Goal: Information Seeking & Learning: Check status

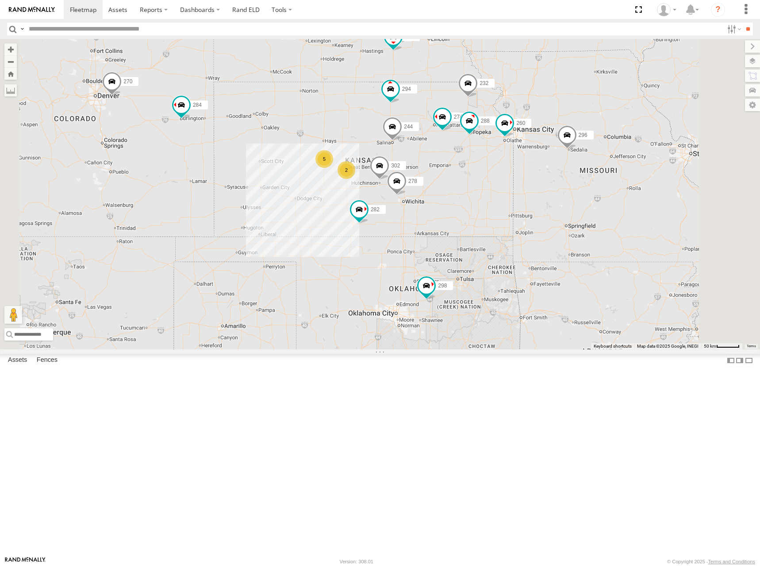
drag, startPoint x: 470, startPoint y: 214, endPoint x: 464, endPoint y: 195, distance: 20.2
click at [464, 195] on div "274 244 298 270 262 288 292 256 232 296 304 284 302 282 278 294 260 2 5" at bounding box center [380, 194] width 760 height 310
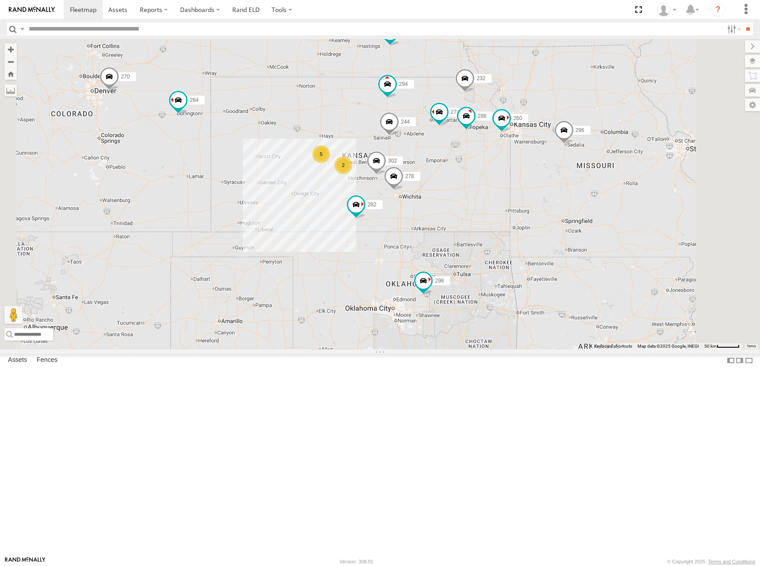
drag, startPoint x: 433, startPoint y: 200, endPoint x: 431, endPoint y: 189, distance: 11.3
click at [431, 189] on div "274 244 298 270 262 288 292 256 232 296 304 284 302 282 278 294 260 2 5" at bounding box center [380, 194] width 760 height 310
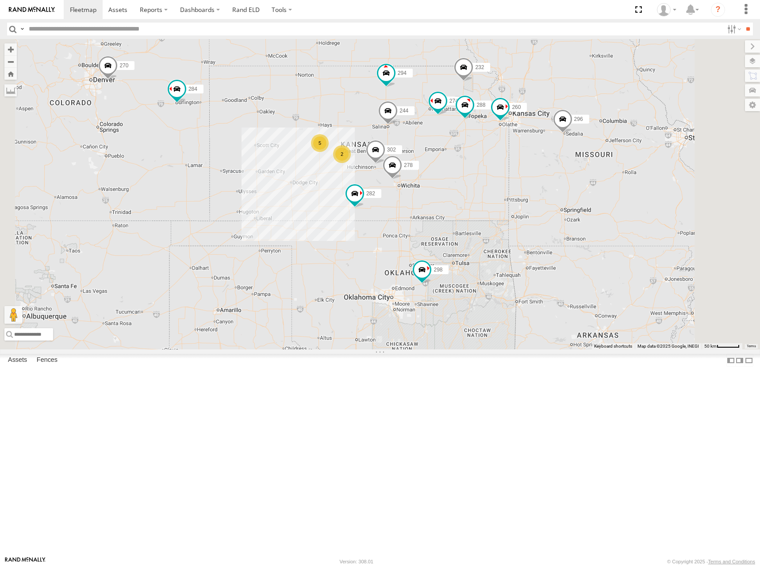
click at [438, 198] on div "274 244 298 270 262 288 292 256 232 296 304 284 302 282 278 294 260 2 5" at bounding box center [380, 194] width 760 height 310
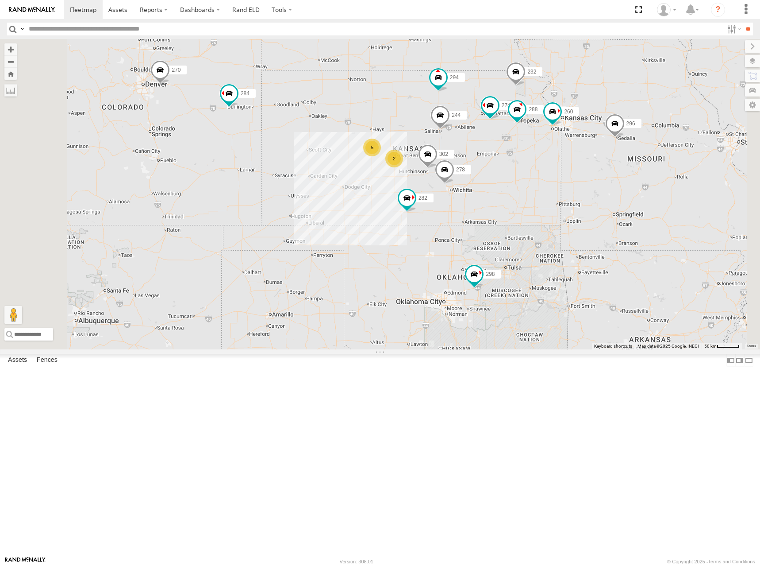
drag, startPoint x: 424, startPoint y: 191, endPoint x: 478, endPoint y: 195, distance: 53.3
click at [478, 195] on div "274 244 298 270 262 288 292 256 232 296 304 284 302 282 278 294 260 2 5" at bounding box center [380, 194] width 760 height 310
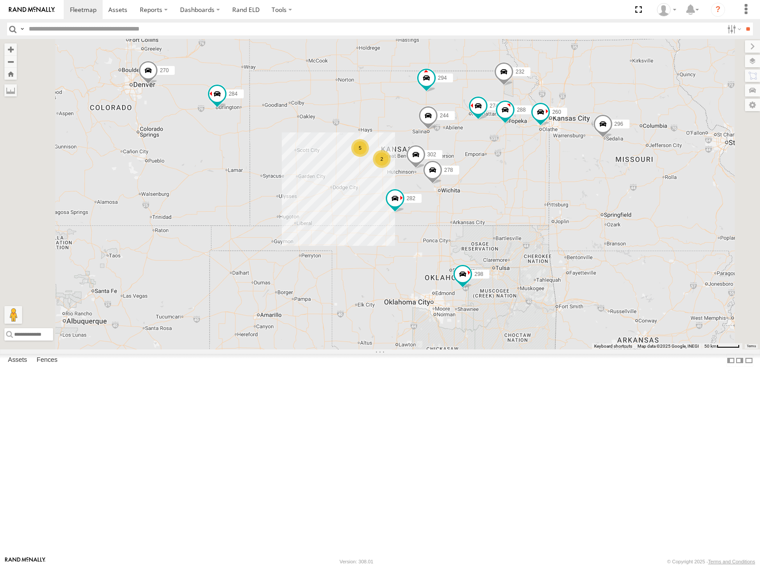
drag, startPoint x: 522, startPoint y: 191, endPoint x: 509, endPoint y: 189, distance: 13.8
click at [509, 189] on div "274 244 298 270 262 288 292 256 232 296 304 284 302 282 278 294 260 2 5" at bounding box center [380, 194] width 760 height 310
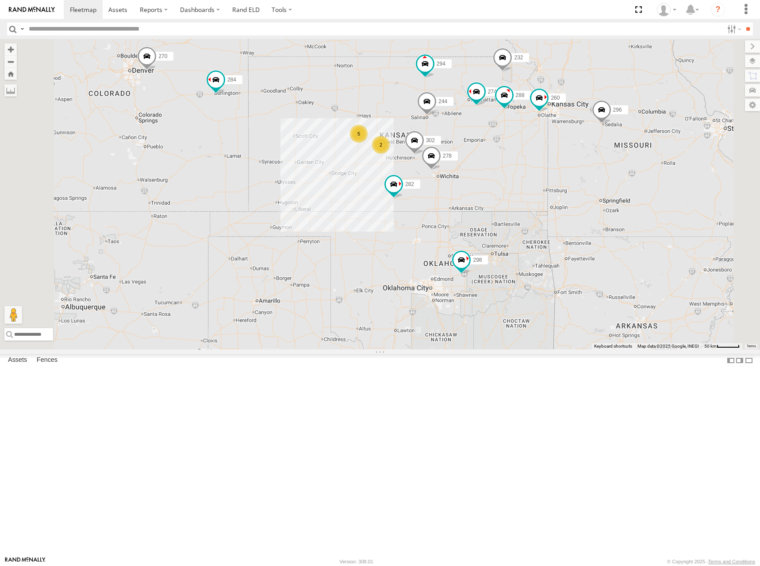
drag, startPoint x: 490, startPoint y: 178, endPoint x: 489, endPoint y: 167, distance: 11.1
click at [489, 167] on div "274 244 298 270 262 288 292 256 232 296 304 284 302 282 278 294 260 2 5" at bounding box center [380, 194] width 760 height 310
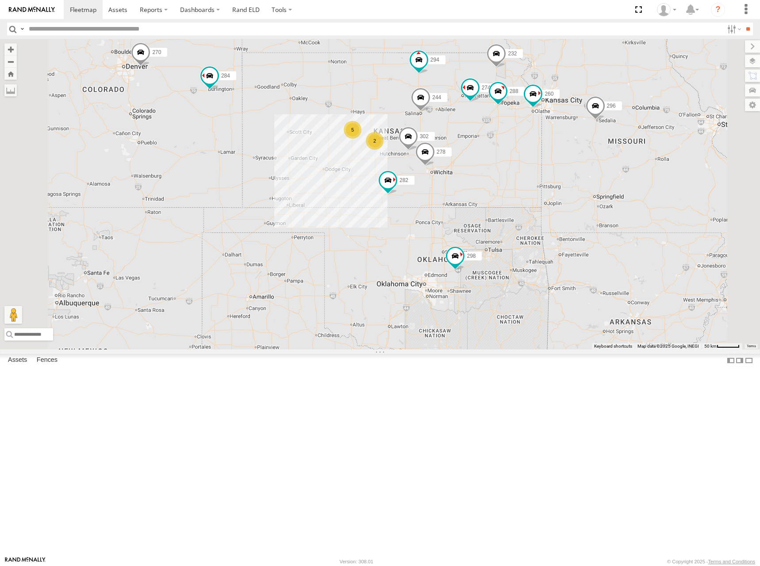
drag, startPoint x: 479, startPoint y: 167, endPoint x: 473, endPoint y: 160, distance: 9.1
click at [473, 160] on div "274 244 298 270 262 288 292 256 232 296 304 284 302 282 278 294 260 2 5" at bounding box center [380, 194] width 760 height 310
drag, startPoint x: 478, startPoint y: 177, endPoint x: 472, endPoint y: 170, distance: 9.8
click at [472, 170] on div "274 244 298 270 262 288 292 256 232 296 304 284 302 282 278 294 260 2 5" at bounding box center [380, 194] width 760 height 310
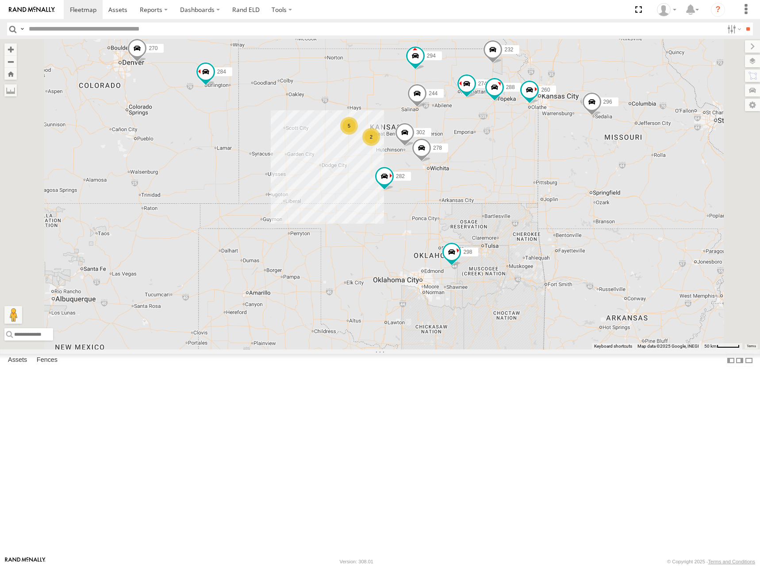
click at [481, 173] on div "274 244 298 270 262 288 292 256 232 296 304 284 302 282 278 294 260 2 5" at bounding box center [380, 194] width 760 height 310
click at [468, 186] on div "274 244 298 270 262 288 292 256 232 296 304 284 302 282 278 294 260 2 5" at bounding box center [380, 194] width 760 height 310
drag, startPoint x: 498, startPoint y: 161, endPoint x: 498, endPoint y: 166, distance: 4.9
click at [498, 166] on div "274 244 298 270 262 288 292 256 232 296 304 284 302 282 278 294 260 2 5" at bounding box center [380, 194] width 760 height 310
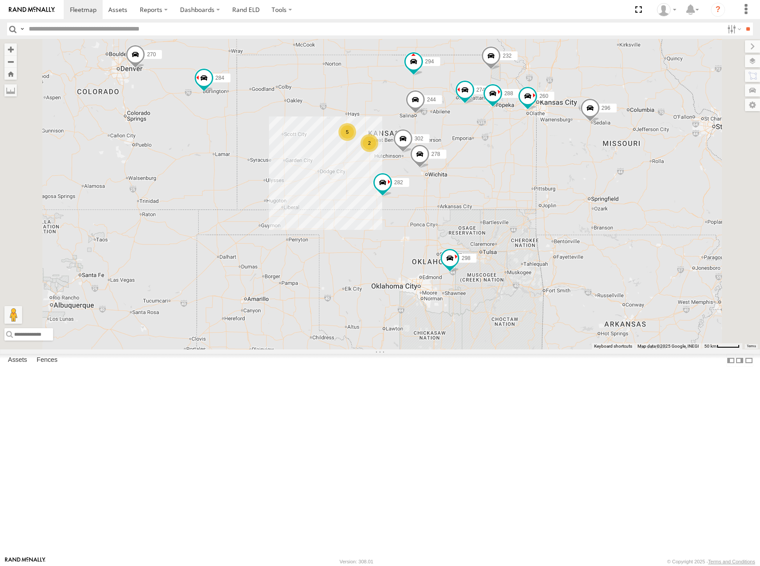
drag, startPoint x: 405, startPoint y: 175, endPoint x: 404, endPoint y: 181, distance: 6.4
click at [404, 181] on div "274 244 298 270 262 288 292 256 232 296 304 284 302 282 278 294 260 2 5" at bounding box center [380, 194] width 760 height 310
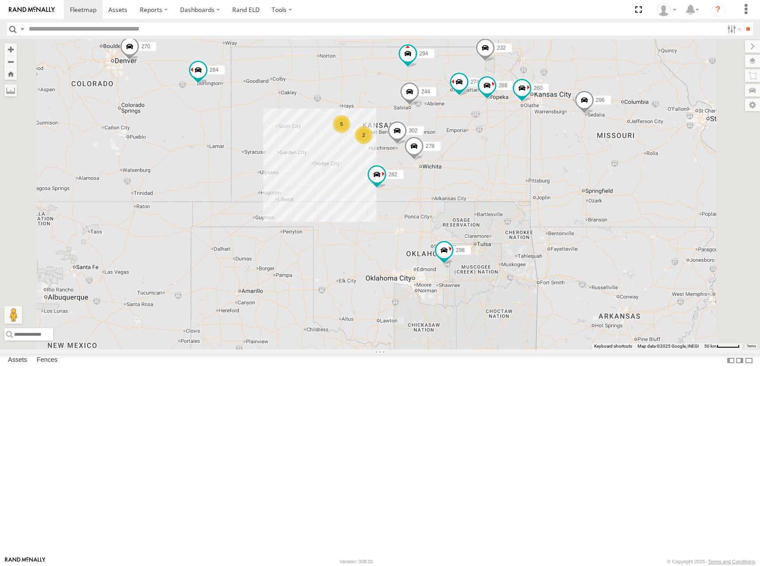
drag, startPoint x: 448, startPoint y: 191, endPoint x: 441, endPoint y: 181, distance: 12.2
click at [441, 181] on div "274 244 298 270 262 288 292 256 232 296 304 284 302 282 278 294 260 2 5" at bounding box center [380, 194] width 760 height 310
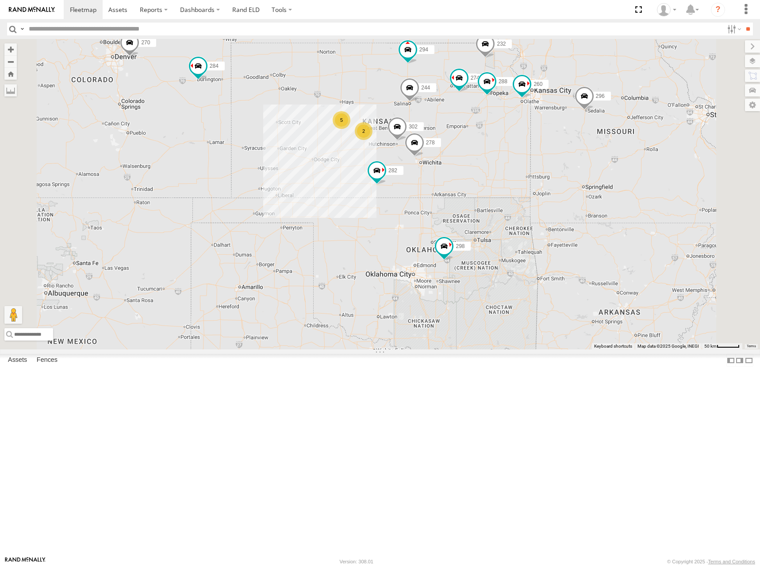
drag, startPoint x: 476, startPoint y: 183, endPoint x: 476, endPoint y: 178, distance: 4.9
click at [476, 178] on div "274 244 298 270 262 288 292 256 232 296 304 284 302 282 278 294 260 2 5" at bounding box center [380, 194] width 760 height 310
drag, startPoint x: 438, startPoint y: 172, endPoint x: 436, endPoint y: 167, distance: 4.6
click at [436, 167] on div "274 244 298 270 262 288 292 256 232 296 304 284 302 282 278 294 260 2 5" at bounding box center [380, 194] width 760 height 310
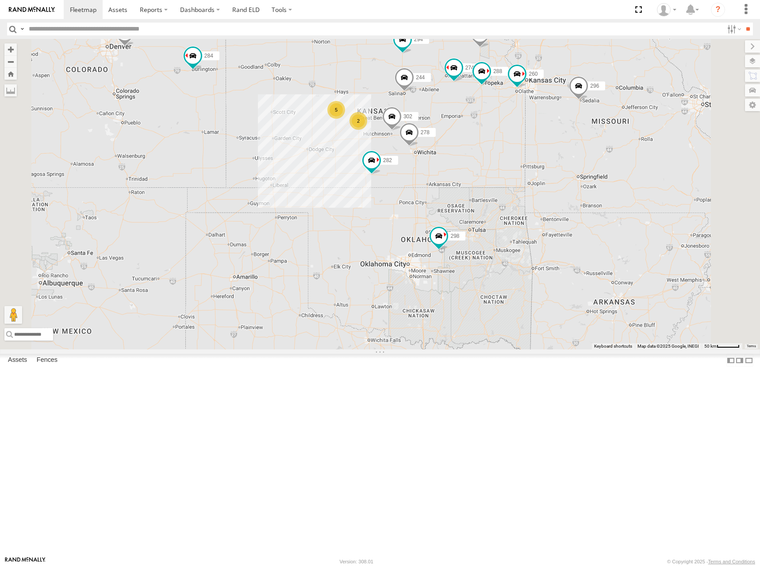
drag, startPoint x: 468, startPoint y: 162, endPoint x: 465, endPoint y: 154, distance: 8.3
click at [465, 154] on div "274 244 298 270 262 288 292 256 232 296 304 284 302 282 278 294 260 2 5" at bounding box center [380, 194] width 760 height 310
drag, startPoint x: 457, startPoint y: 171, endPoint x: 453, endPoint y: 165, distance: 7.0
click at [456, 169] on div "274 244 298 270 262 288 292 256 232 296 304 284 302 282 278 294 260 2 5" at bounding box center [380, 194] width 760 height 310
click at [448, 164] on div "274 244 298 270 262 288 292 256 232 296 304 284 302 282 278 294 260 2 5" at bounding box center [380, 194] width 760 height 310
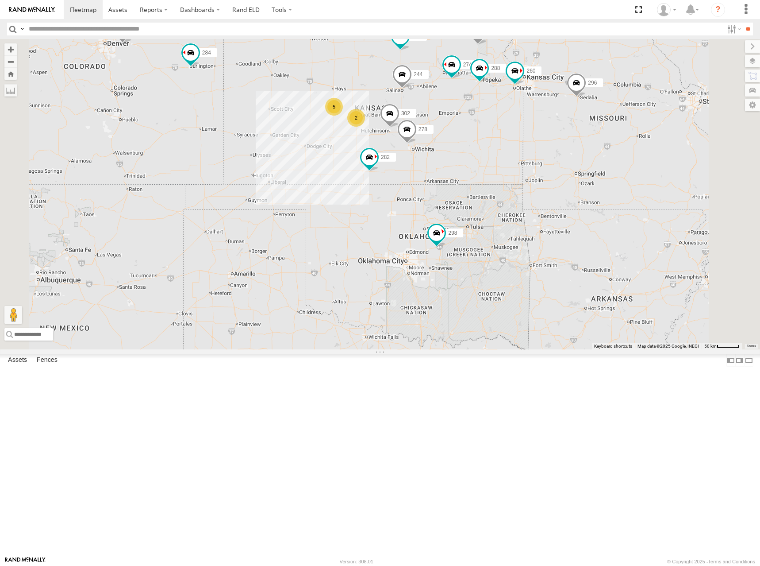
drag, startPoint x: 451, startPoint y: 144, endPoint x: 450, endPoint y: 149, distance: 4.9
click at [450, 149] on div "274 244 298 270 262 288 292 256 232 296 304 284 302 282 278 294 260 2 5" at bounding box center [380, 194] width 760 height 310
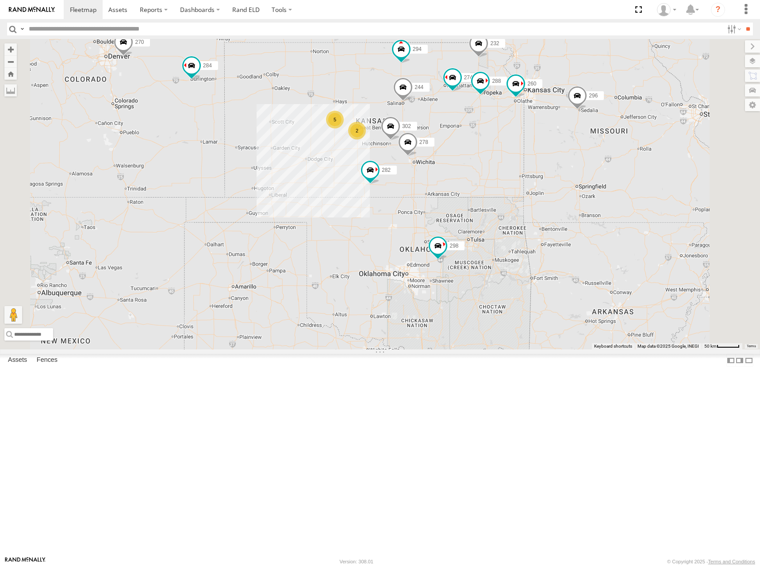
drag, startPoint x: 628, startPoint y: 105, endPoint x: 630, endPoint y: 138, distance: 32.8
click at [630, 138] on div "274 244 298 270 262 288 292 256 232 296 304 284 302 282 278 294 260 2 5" at bounding box center [380, 194] width 760 height 310
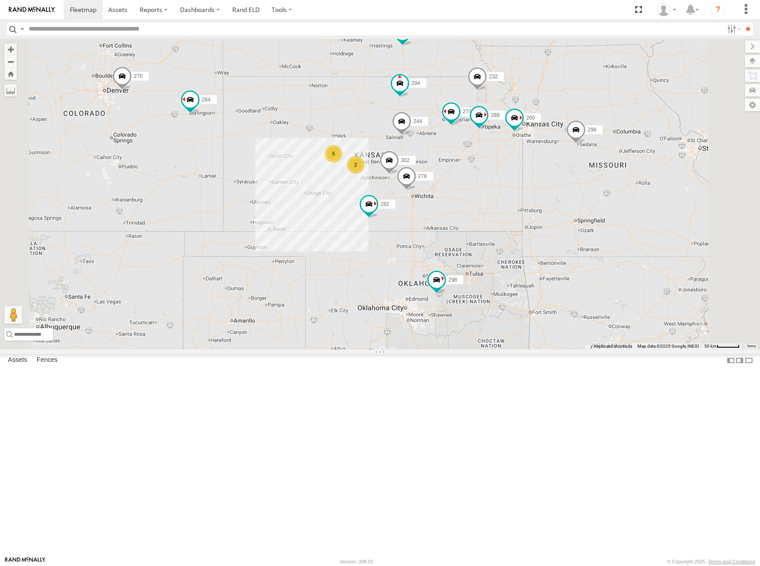
click at [617, 121] on div "274 244 298 270 262 288 292 256 232 296 304 284 302 282 278 294 260 2 5" at bounding box center [380, 194] width 760 height 310
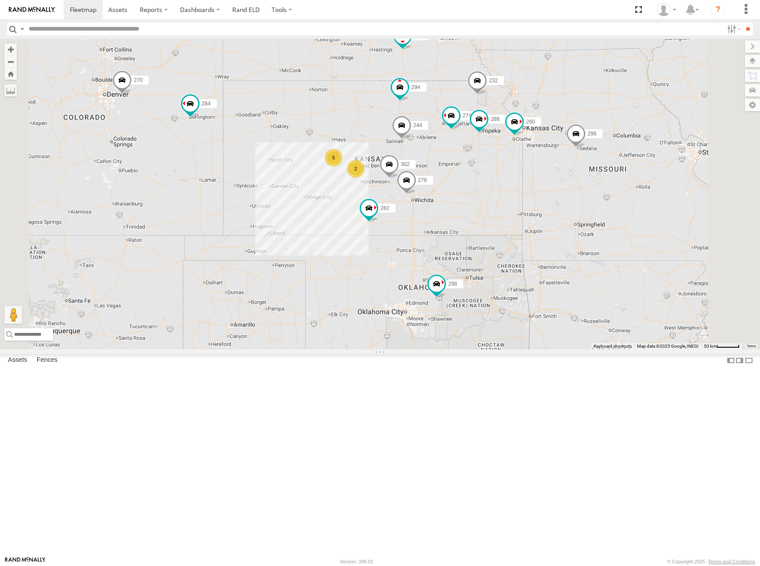
click at [643, 169] on div "274 244 298 270 262 288 292 256 232 296 304 284 302 282 278 294 260 2 5" at bounding box center [380, 194] width 760 height 310
click at [657, 145] on div "274 244 298 270 262 288 292 256 232 296 304 284 302 282 278 294 260 2 5" at bounding box center [380, 194] width 760 height 310
click at [609, 152] on div "274 244 298 270 262 288 292 256 232 296 304 284 302 282 278 294 260 2 5" at bounding box center [380, 194] width 760 height 310
drag, startPoint x: 619, startPoint y: 158, endPoint x: 617, endPoint y: 165, distance: 7.0
click at [617, 165] on div "274 244 298 270 262 288 292 256 232 296 304 284 302 282 278 294 260 2 5" at bounding box center [380, 194] width 760 height 310
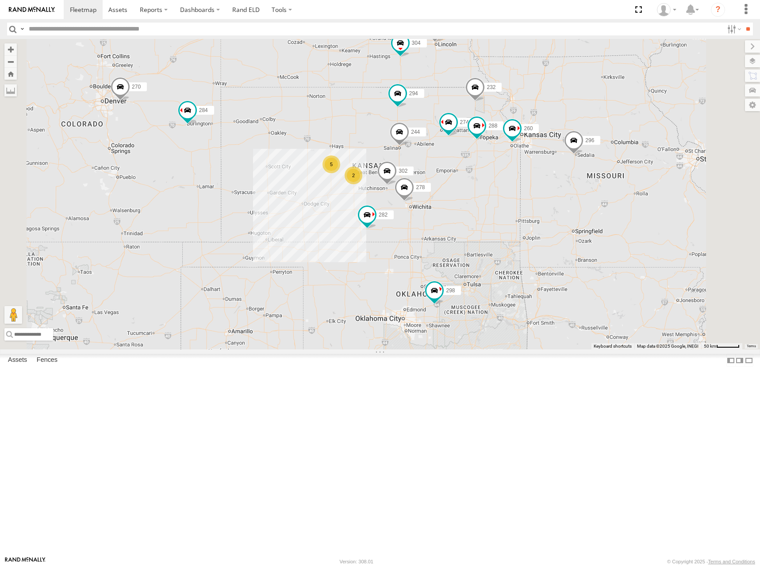
drag, startPoint x: 612, startPoint y: 151, endPoint x: 616, endPoint y: 165, distance: 13.9
click at [616, 165] on div "274 244 298 270 262 288 292 256 232 296 304 284 302 282 278 294 260 2 5" at bounding box center [380, 194] width 760 height 310
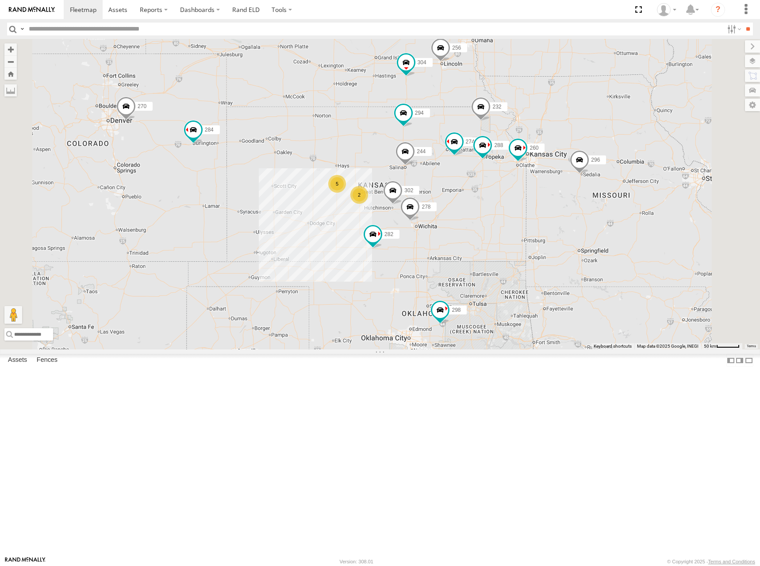
click at [637, 175] on div "274 244 298 270 262 288 292 256 232 296 304 284 302 282 278 294 260 2 5" at bounding box center [380, 194] width 760 height 310
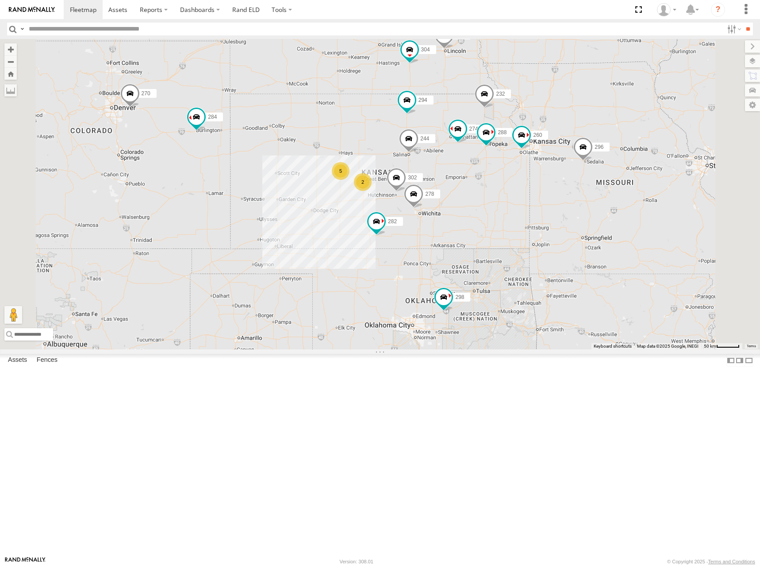
drag, startPoint x: 630, startPoint y: 170, endPoint x: 633, endPoint y: 157, distance: 13.3
click at [633, 157] on div "274 244 298 270 262 288 292 256 232 296 304 284 302 282 278 294 260 2 5" at bounding box center [380, 194] width 760 height 310
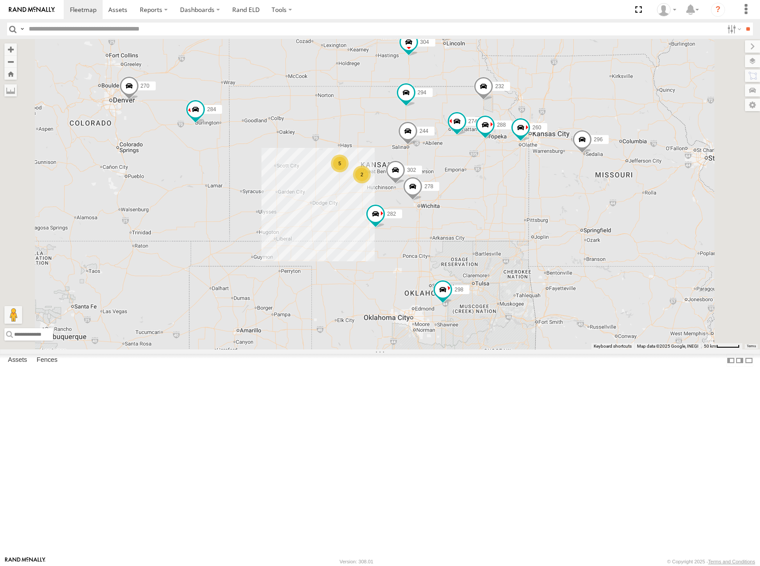
drag, startPoint x: 660, startPoint y: 177, endPoint x: 659, endPoint y: 165, distance: 12.4
click at [659, 165] on div "274 244 298 270 262 288 292 256 232 296 304 284 302 282 278 294 260 2 5" at bounding box center [380, 194] width 760 height 310
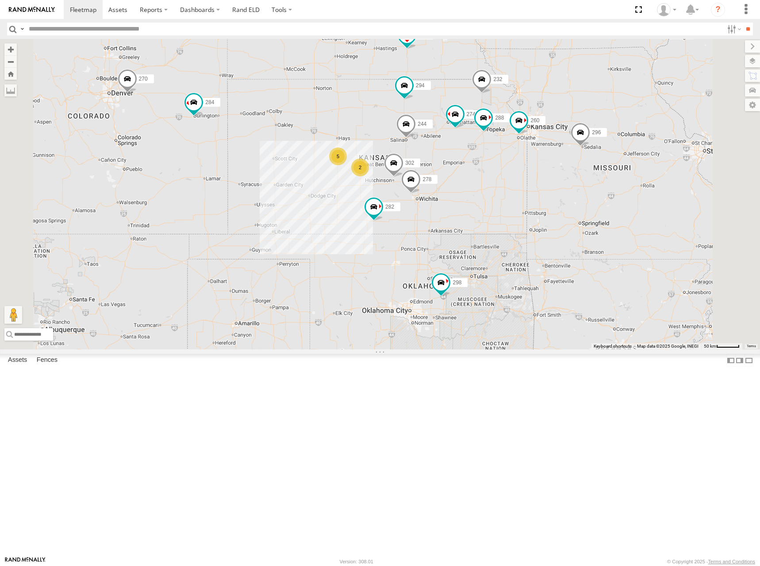
drag, startPoint x: 666, startPoint y: 171, endPoint x: 664, endPoint y: 163, distance: 8.2
click at [664, 163] on div "274 244 298 270 262 288 292 256 232 296 304 284 302 282 278 294 260 2 5" at bounding box center [380, 194] width 760 height 310
drag, startPoint x: 663, startPoint y: 187, endPoint x: 663, endPoint y: 178, distance: 8.9
click at [663, 178] on div "274 244 298 270 262 288 292 256 232 296 304 284 302 282 278 294 260 2 5" at bounding box center [380, 194] width 760 height 310
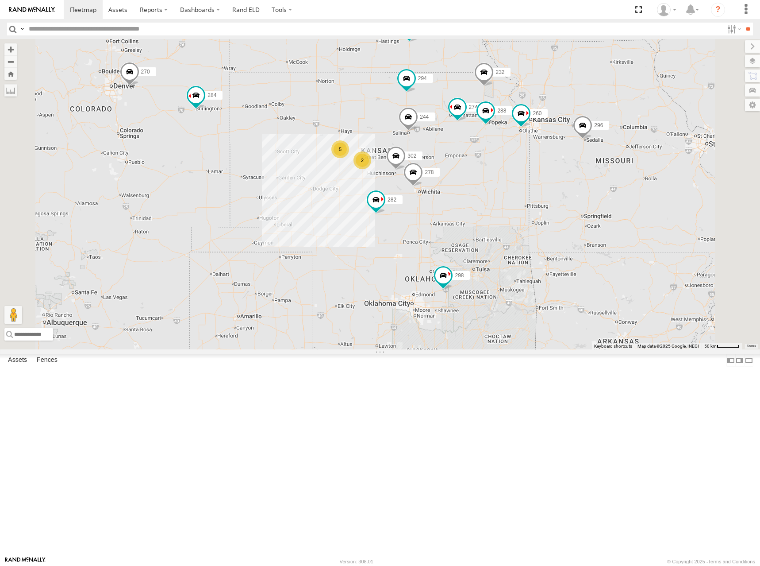
click at [661, 173] on div "274 244 298 270 262 288 292 256 232 296 304 284 302 282 278 294 260 2 5" at bounding box center [380, 194] width 760 height 310
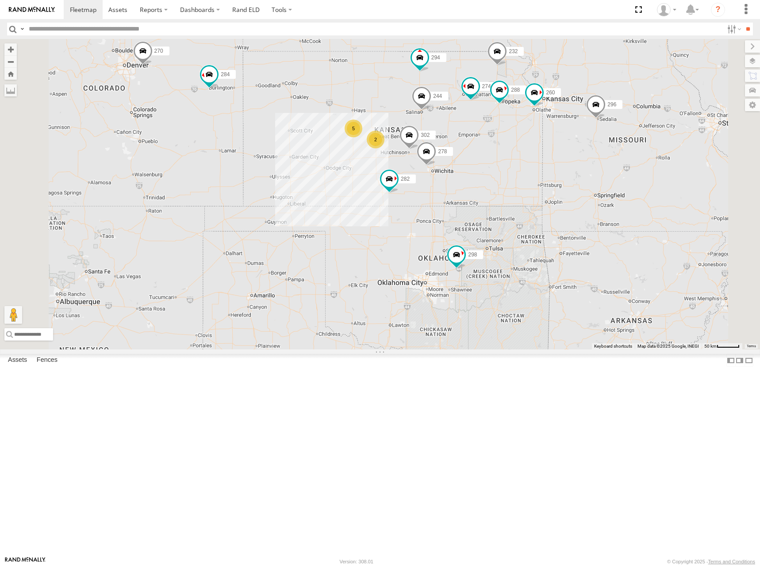
drag, startPoint x: 571, startPoint y: 184, endPoint x: 579, endPoint y: 175, distance: 11.9
click at [579, 175] on div "274 244 298 270 262 288 292 256 232 296 304 284 302 282 278 294 260 2 5" at bounding box center [380, 194] width 760 height 310
drag, startPoint x: 458, startPoint y: 183, endPoint x: 461, endPoint y: 190, distance: 7.7
click at [461, 190] on div "274 244 298 270 262 288 292 256 232 296 304 284 302 282 278 294 260 2 5" at bounding box center [380, 194] width 760 height 310
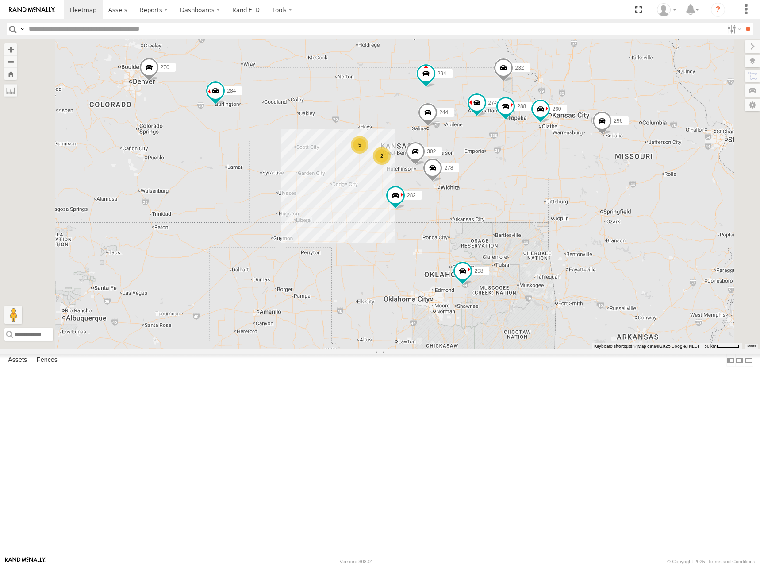
drag, startPoint x: 493, startPoint y: 181, endPoint x: 497, endPoint y: 191, distance: 9.9
click at [497, 191] on div "274 244 298 270 262 288 292 256 232 296 304 284 302 282 278 294 260 2 5" at bounding box center [380, 194] width 760 height 310
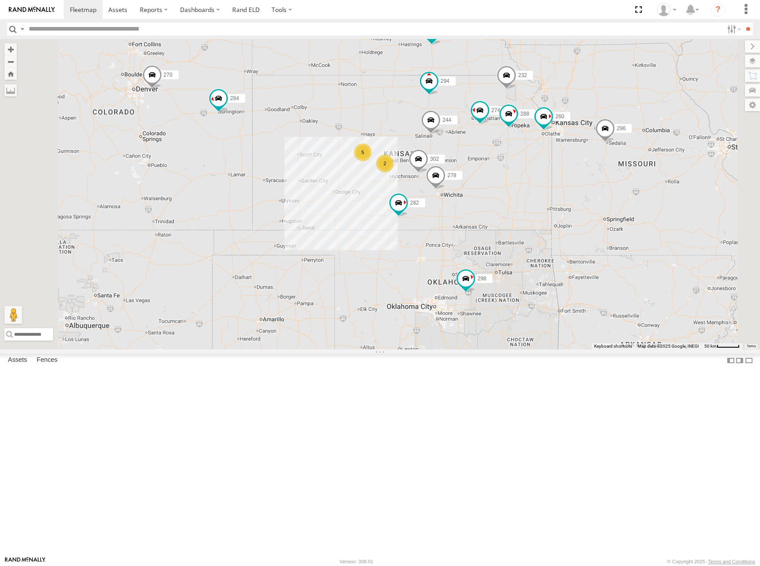
drag, startPoint x: 491, startPoint y: 193, endPoint x: 490, endPoint y: 185, distance: 7.6
click at [490, 185] on div "274 244 298 270 262 288 292 256 232 296 304 284 302 282 278 294 260 2 5" at bounding box center [380, 194] width 760 height 310
drag, startPoint x: 459, startPoint y: 176, endPoint x: 463, endPoint y: 182, distance: 6.9
click at [463, 182] on div "274 244 298 270 262 288 292 256 232 296 304 284 302 282 278 294 260 2 5" at bounding box center [380, 194] width 760 height 310
click at [424, 193] on div "274 244 298 270 262 288 292 256 232 296 304 284 302 282 278 294 260 2 5" at bounding box center [380, 194] width 760 height 310
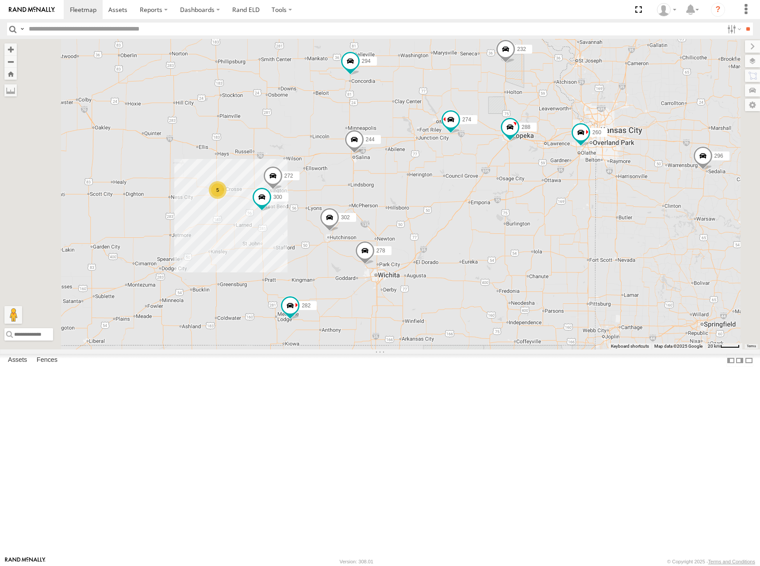
drag, startPoint x: 546, startPoint y: 130, endPoint x: 553, endPoint y: 165, distance: 35.8
click at [553, 165] on div "274 244 298 270 262 288 292 256 232 296 304 284 302 282 278 294 260 300 272 5" at bounding box center [380, 194] width 760 height 310
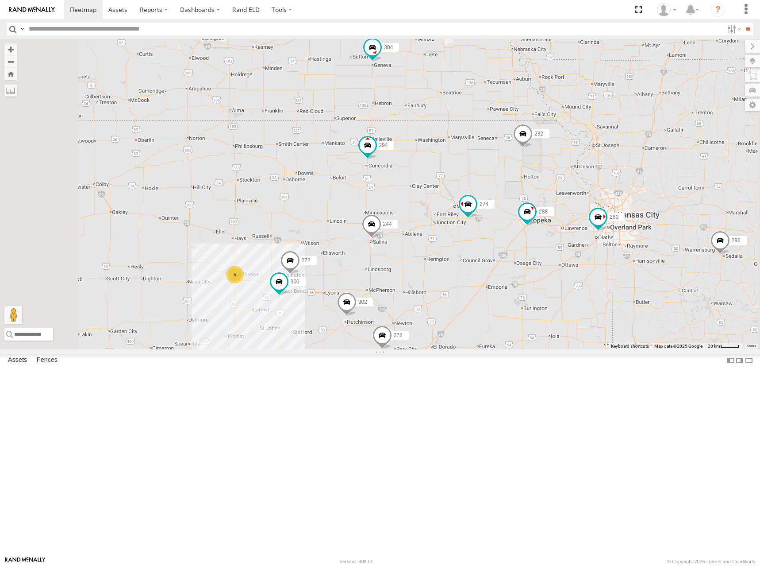
drag, startPoint x: 524, startPoint y: 123, endPoint x: 542, endPoint y: 208, distance: 86.3
click at [542, 208] on div "274 244 298 270 262 288 292 256 232 296 304 284 302 282 278 294 260 300 272 5" at bounding box center [380, 194] width 760 height 310
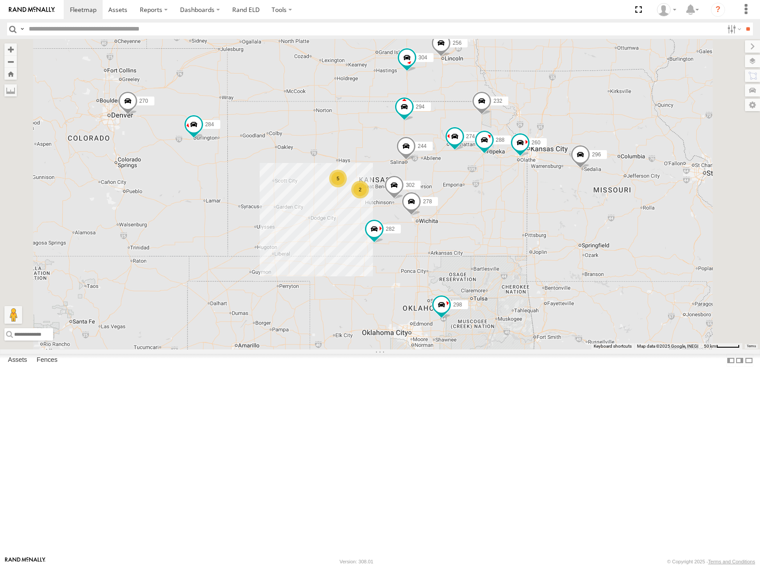
drag, startPoint x: 547, startPoint y: 240, endPoint x: 565, endPoint y: 204, distance: 39.4
click at [565, 204] on div "274 244 298 270 262 288 292 256 232 296 304 284 302 282 278 294 260 2 5" at bounding box center [380, 194] width 760 height 310
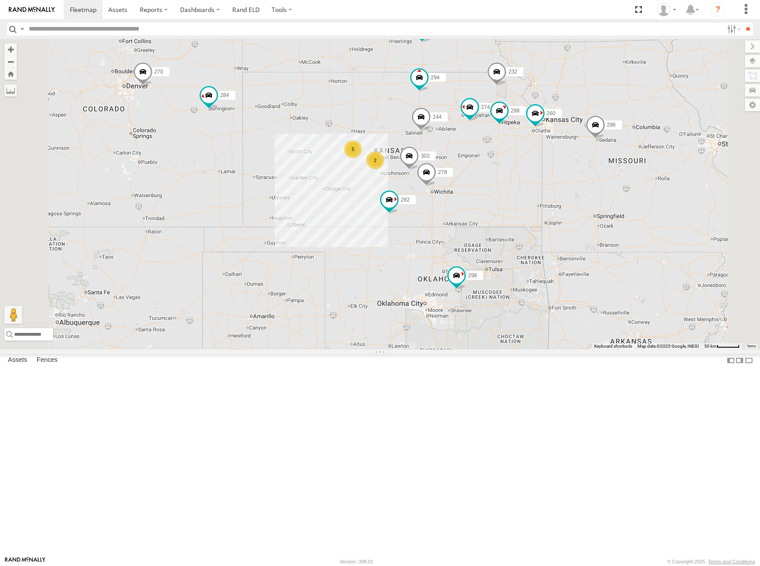
drag, startPoint x: 581, startPoint y: 165, endPoint x: 579, endPoint y: 171, distance: 6.4
click at [579, 171] on div "274 244 298 270 262 288 292 256 232 296 304 284 302 282 278 294 260 2 5" at bounding box center [380, 194] width 760 height 310
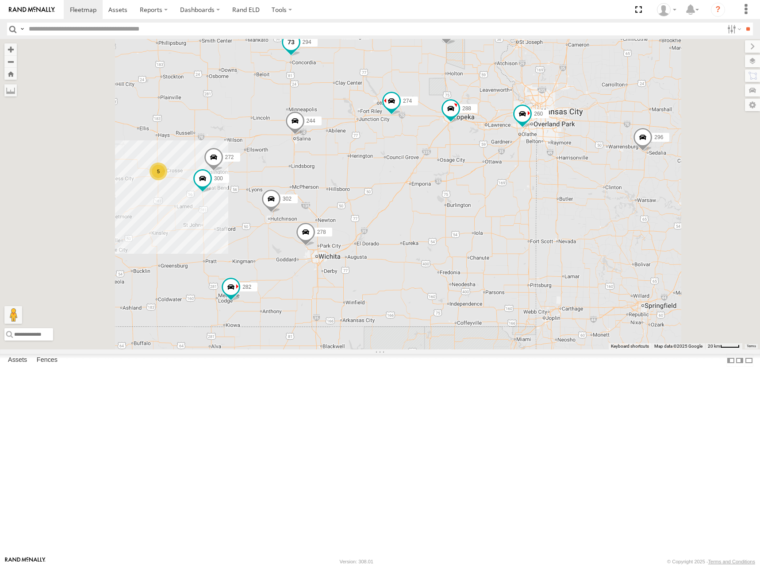
drag, startPoint x: 422, startPoint y: 146, endPoint x: 530, endPoint y: 135, distance: 108.5
click at [530, 135] on div "274 244 298 270 262 288 292 256 232 296 304 284 302 282 278 294 260 300 5 272" at bounding box center [380, 194] width 760 height 310
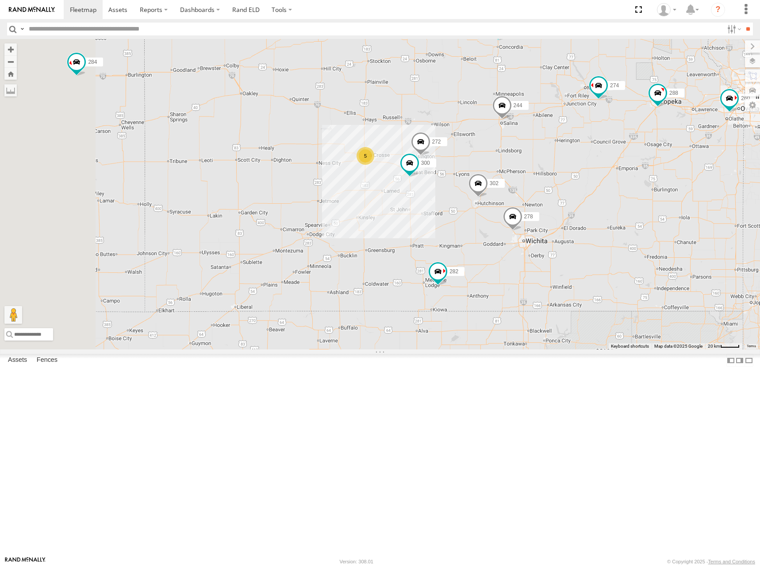
click at [506, 131] on div "274 244 298 270 262 288 292 256 232 296 304 284 302 282 278 294 260 300 5 272" at bounding box center [380, 194] width 760 height 310
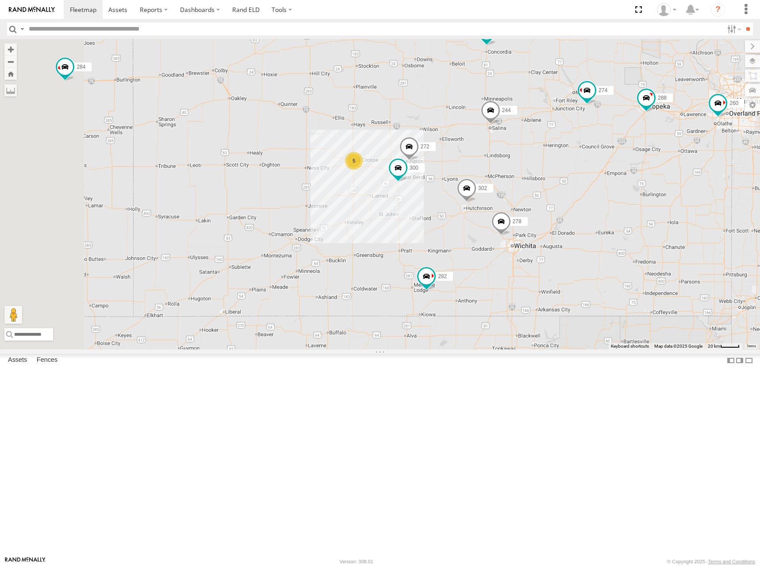
drag, startPoint x: 505, startPoint y: 124, endPoint x: 495, endPoint y: 130, distance: 12.1
click at [495, 130] on div "274 244 298 270 262 288 292 256 232 296 304 284 302 282 278 294 260 300 5 272" at bounding box center [380, 194] width 760 height 310
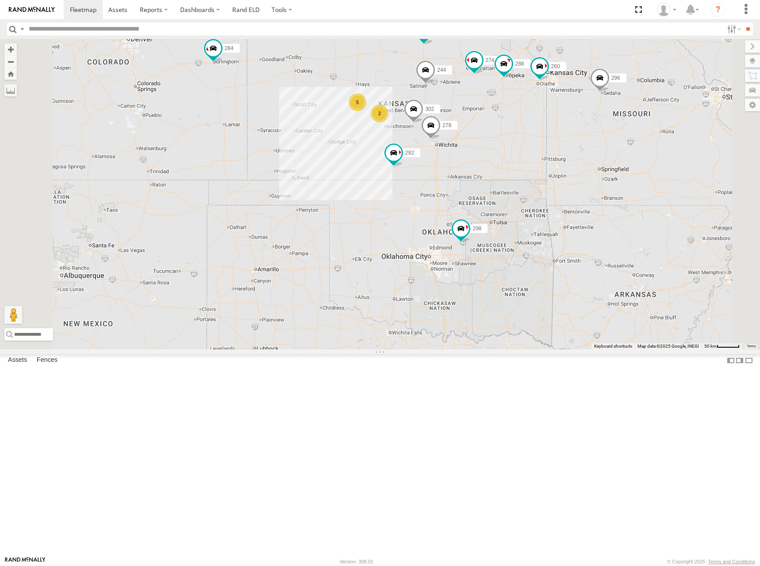
drag, startPoint x: 499, startPoint y: 115, endPoint x: 493, endPoint y: 122, distance: 8.8
click at [493, 122] on div "274 244 298 270 262 288 292 256 232 296 304 284 302 282 278 294 260 2 5" at bounding box center [380, 194] width 760 height 310
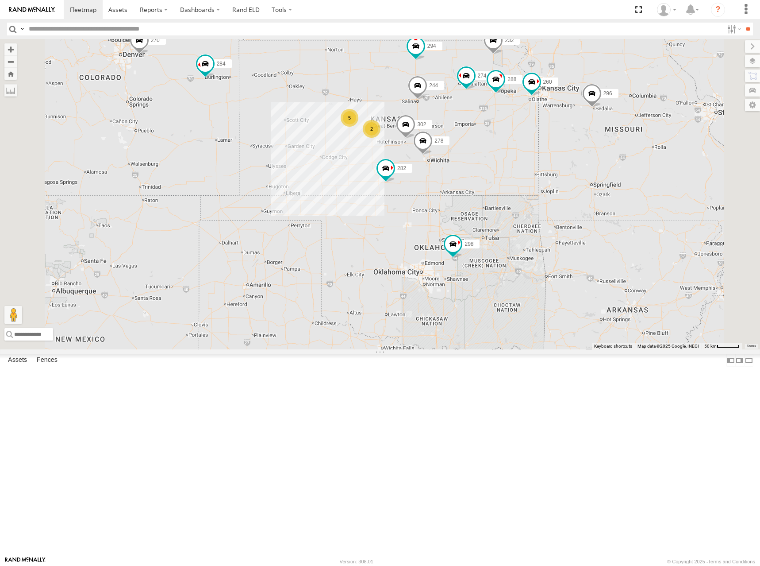
drag, startPoint x: 578, startPoint y: 116, endPoint x: 576, endPoint y: 123, distance: 8.1
click at [576, 123] on div "274 244 298 270 262 288 292 256 232 296 304 284 302 282 278 294 260 2 5" at bounding box center [380, 194] width 760 height 310
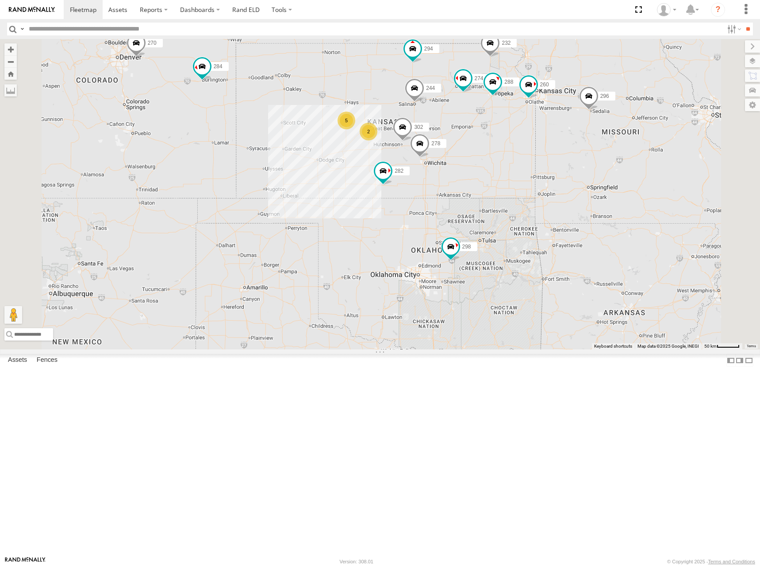
drag, startPoint x: 569, startPoint y: 136, endPoint x: 565, endPoint y: 141, distance: 6.0
click at [565, 141] on div "274 244 298 270 262 288 292 256 232 296 304 284 302 282 278 294 260 2 5" at bounding box center [380, 194] width 760 height 310
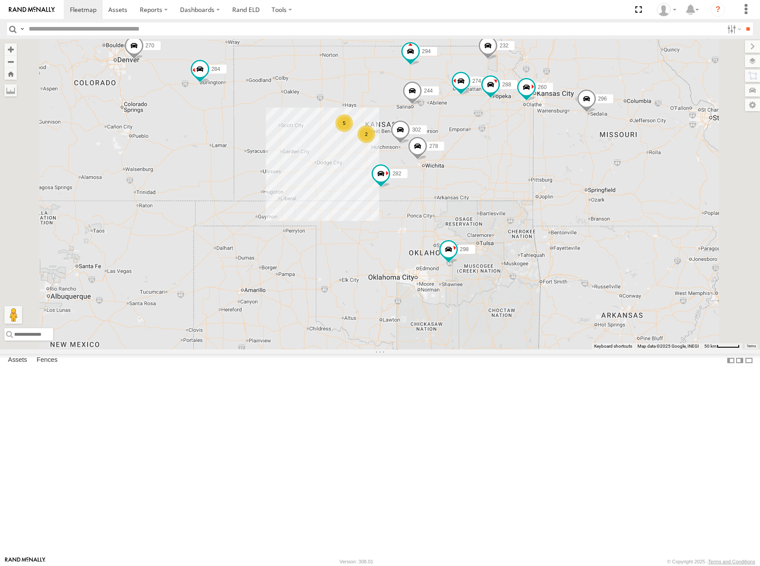
click at [566, 137] on div "274 244 298 270 262 288 292 256 232 296 304 284 302 282 278 294 260 2 5" at bounding box center [380, 194] width 760 height 310
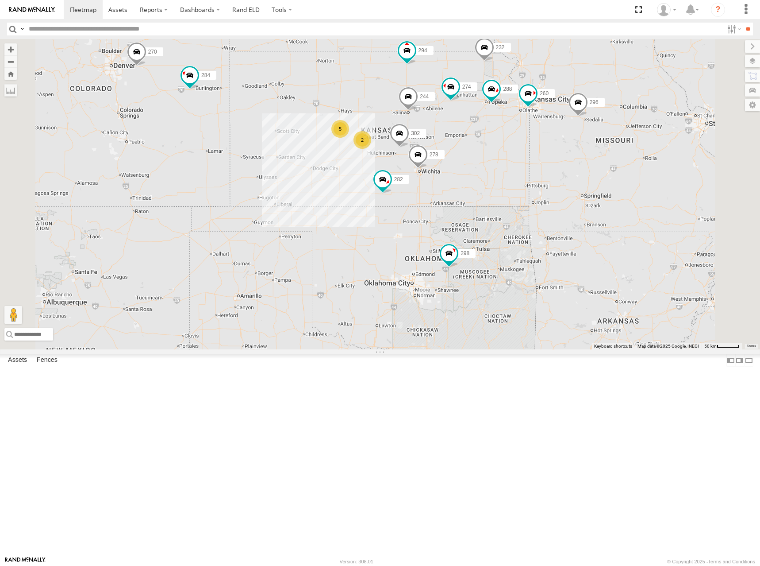
drag, startPoint x: 478, startPoint y: 297, endPoint x: 473, endPoint y: 303, distance: 8.2
click at [473, 303] on div "274 244 298 270 262 288 292 256 232 296 304 284 302 282 278 294 260 2 5" at bounding box center [380, 194] width 760 height 310
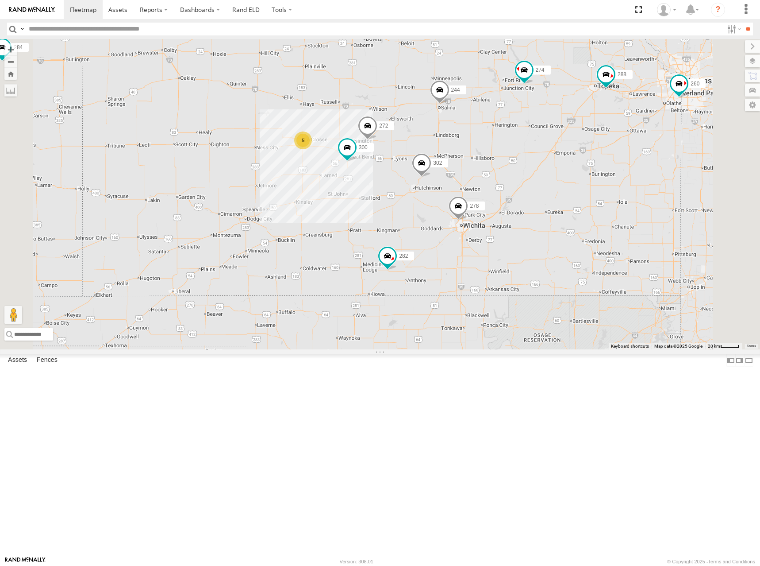
click at [449, 189] on div "274 244 298 270 262 288 292 256 232 296 304 284 302 282 278 294 260 300 5 272" at bounding box center [380, 194] width 760 height 310
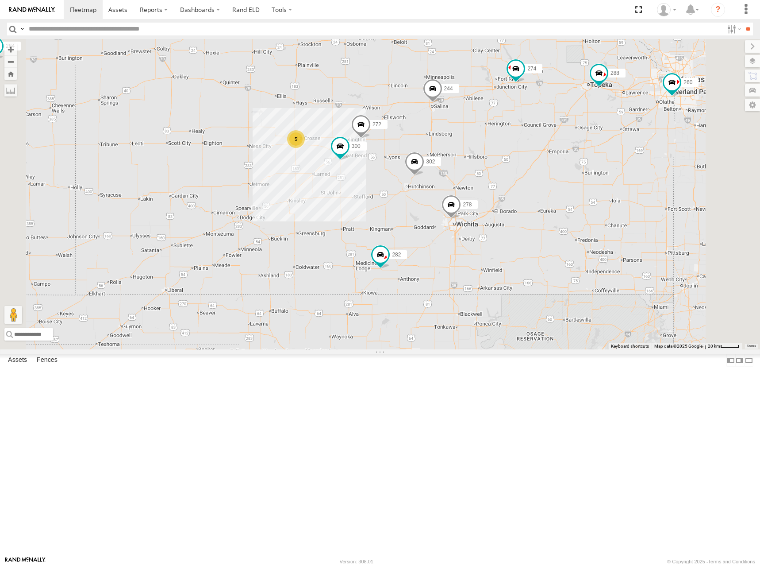
drag, startPoint x: 548, startPoint y: 242, endPoint x: 531, endPoint y: 243, distance: 17.3
click at [531, 243] on div "274 244 298 270 262 288 292 256 232 296 304 284 302 282 278 294 260 300 272 5" at bounding box center [380, 194] width 760 height 310
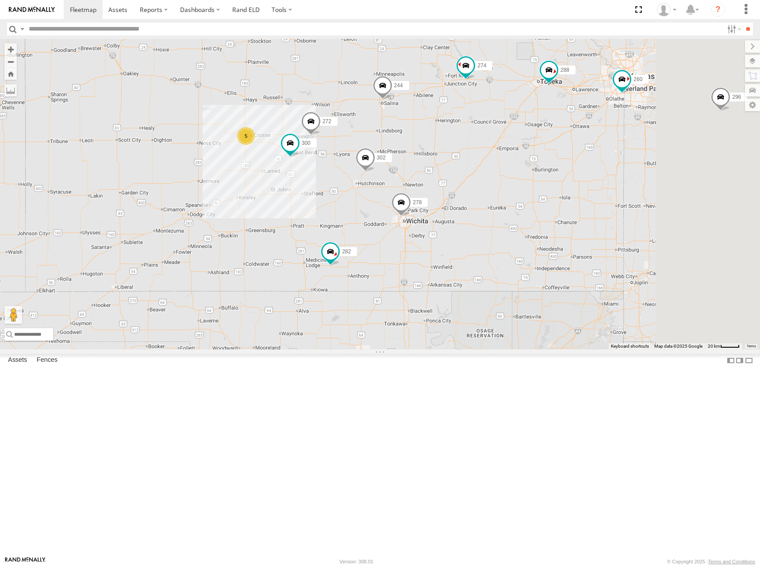
drag, startPoint x: 690, startPoint y: 300, endPoint x: 655, endPoint y: 296, distance: 35.6
click at [655, 296] on div "274 244 298 270 262 288 292 256 232 296 304 284 302 282 278 294 260 300 272 5" at bounding box center [380, 194] width 760 height 310
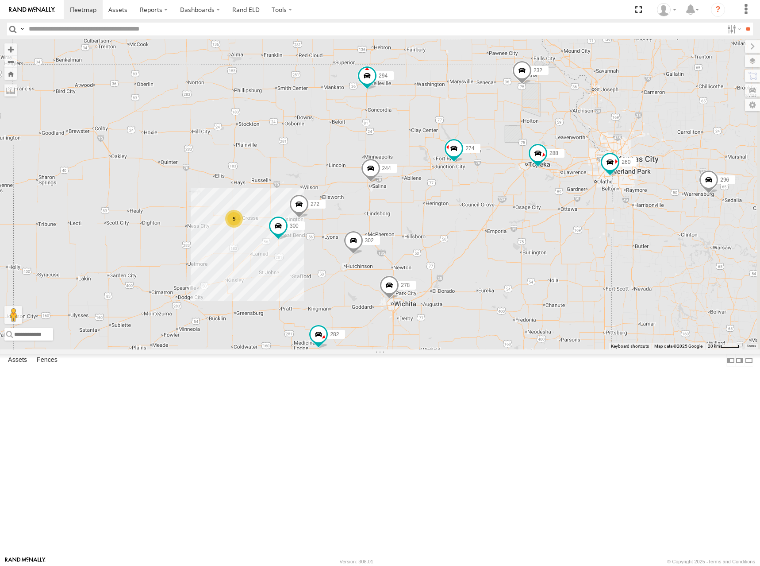
drag, startPoint x: 581, startPoint y: 240, endPoint x: 571, endPoint y: 316, distance: 76.3
click at [571, 316] on div "274 244 298 270 262 288 292 256 232 296 304 284 302 282 278 294 260 300 272 5" at bounding box center [380, 194] width 760 height 310
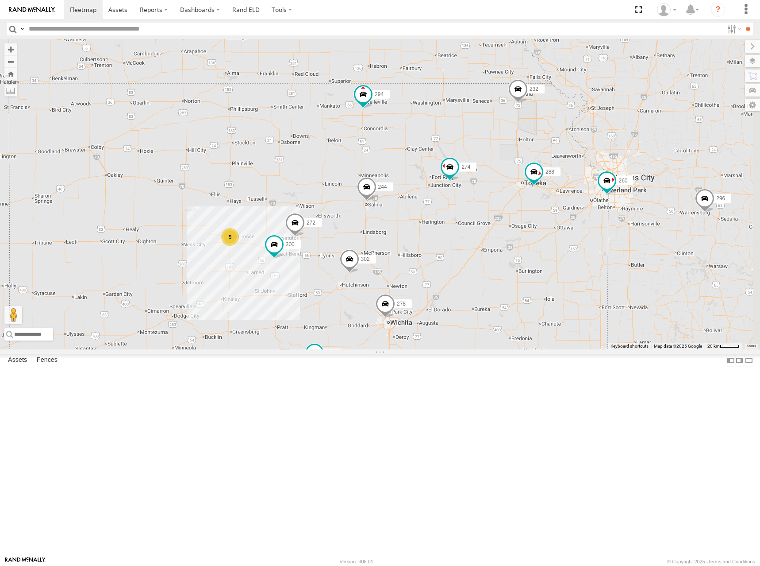
drag, startPoint x: 568, startPoint y: 226, endPoint x: 564, endPoint y: 249, distance: 23.8
click at [564, 249] on div "274 244 298 270 262 288 292 256 232 296 304 284 302 282 278 294 260 300 272 5" at bounding box center [380, 194] width 760 height 310
drag, startPoint x: 517, startPoint y: 266, endPoint x: 518, endPoint y: 258, distance: 8.6
click at [518, 258] on div "274 300 244 288 272 256 232 304 302 282 278 294 260 5" at bounding box center [380, 194] width 760 height 310
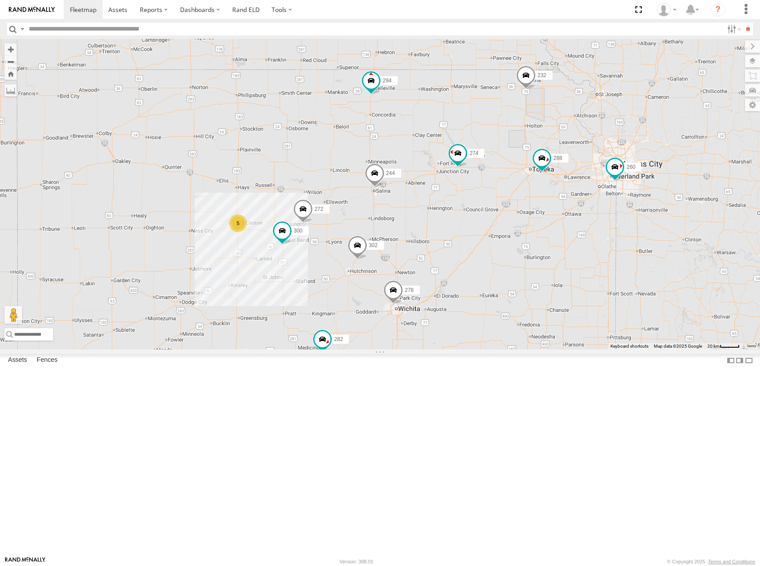
drag, startPoint x: 519, startPoint y: 326, endPoint x: 525, endPoint y: 315, distance: 12.7
click at [525, 315] on div "274 300 244 288 272 256 232 304 302 282 278 294 260 5" at bounding box center [380, 194] width 760 height 310
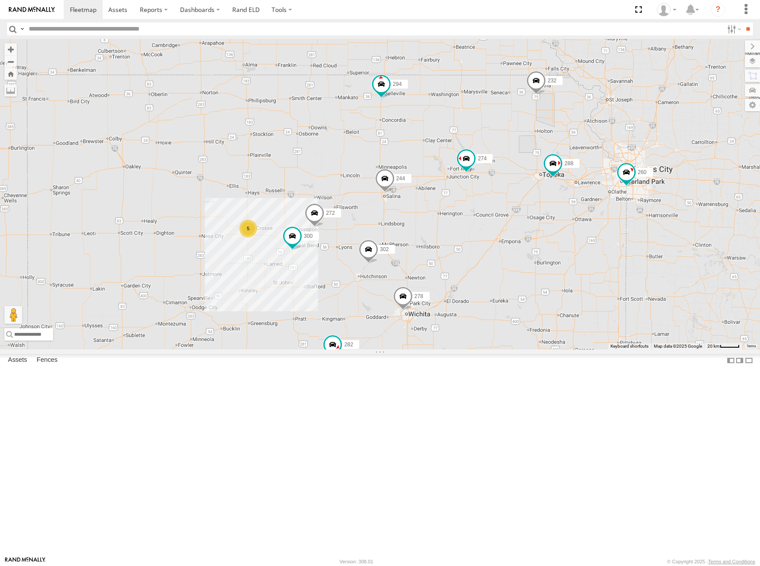
drag, startPoint x: 547, startPoint y: 179, endPoint x: 590, endPoint y: 179, distance: 43.4
click at [559, 185] on div "274 300 244 288 272 256 232 304 302 282 278 294 260 5" at bounding box center [380, 194] width 760 height 310
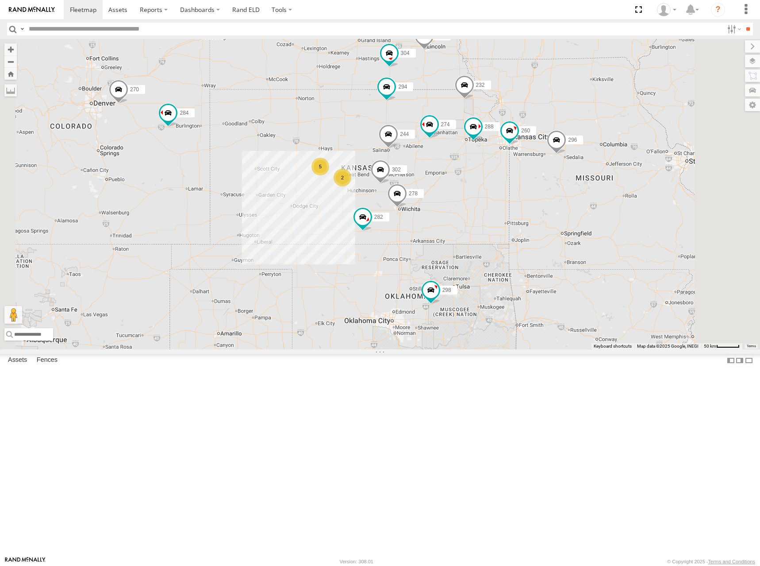
drag, startPoint x: 468, startPoint y: 210, endPoint x: 477, endPoint y: 207, distance: 9.0
click at [477, 207] on div "274 244 288 256 232 304 302 282 278 294 260 2 5 298 270 262 292 296 284 266" at bounding box center [380, 194] width 760 height 310
drag, startPoint x: 418, startPoint y: 193, endPoint x: 420, endPoint y: 202, distance: 9.0
click at [420, 202] on div "274 244 288 256 232 304 302 282 278 294 260 2 5 298 270 262 292 296 284 266" at bounding box center [380, 194] width 760 height 310
